Goal: Task Accomplishment & Management: Manage account settings

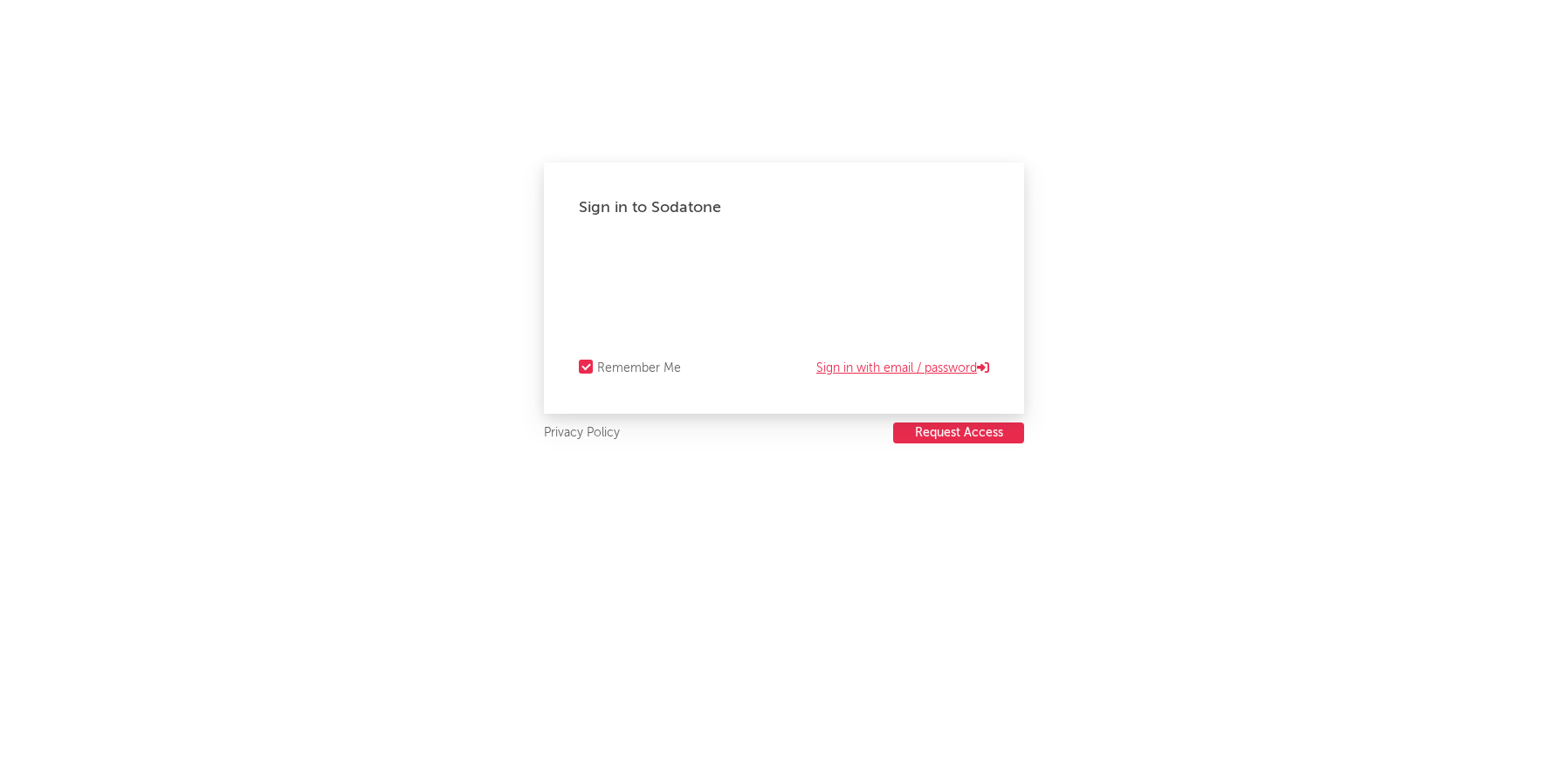
click at [937, 369] on link "Sign in with email / password" at bounding box center [902, 368] width 173 height 21
click at [878, 363] on link "Sign in with email / password" at bounding box center [902, 368] width 173 height 21
click at [949, 283] on div "Forgot your password?" at bounding box center [784, 287] width 410 height 87
